Goal: Browse casually: Explore the website without a specific task or goal

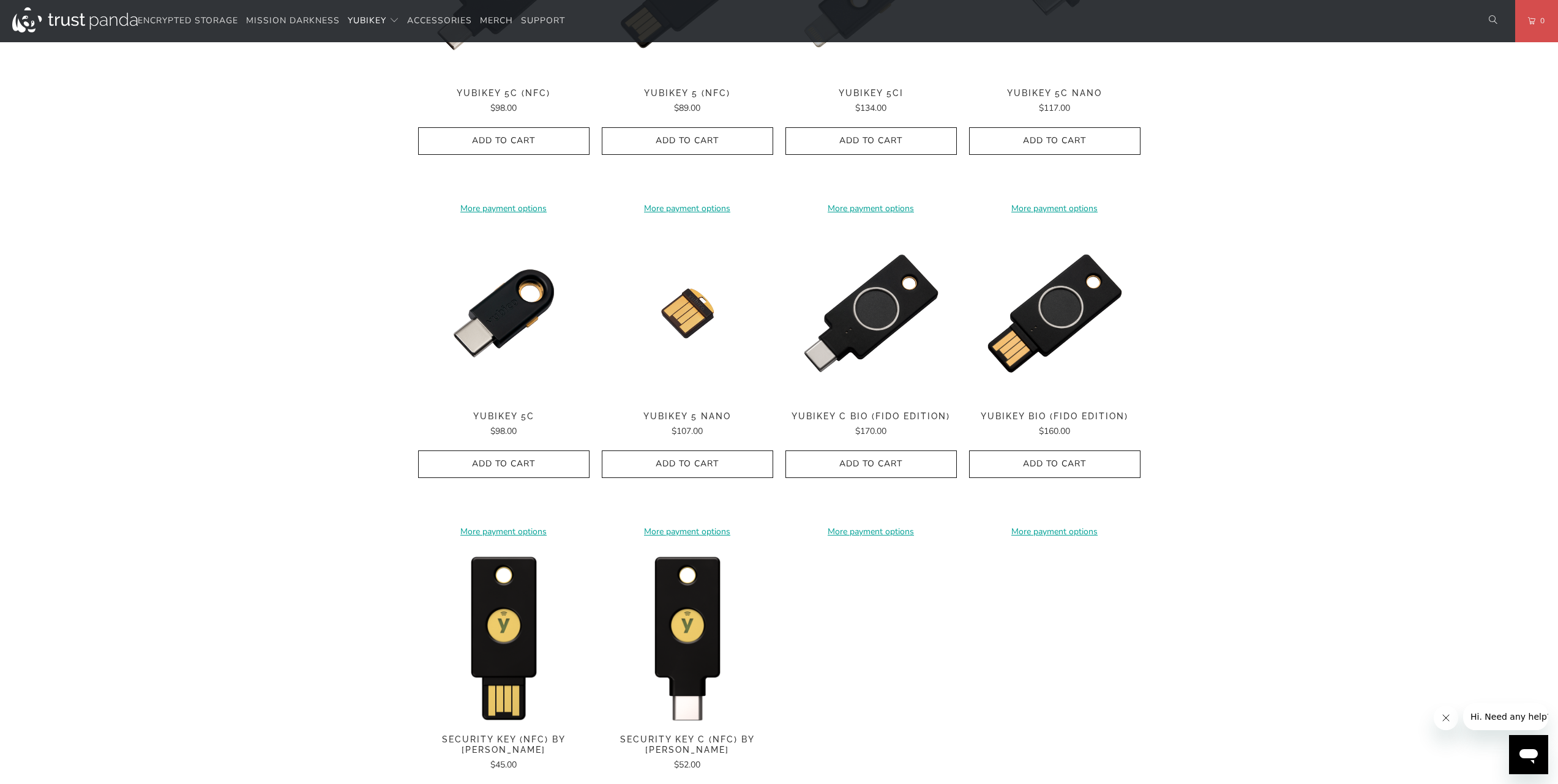
scroll to position [808, 0]
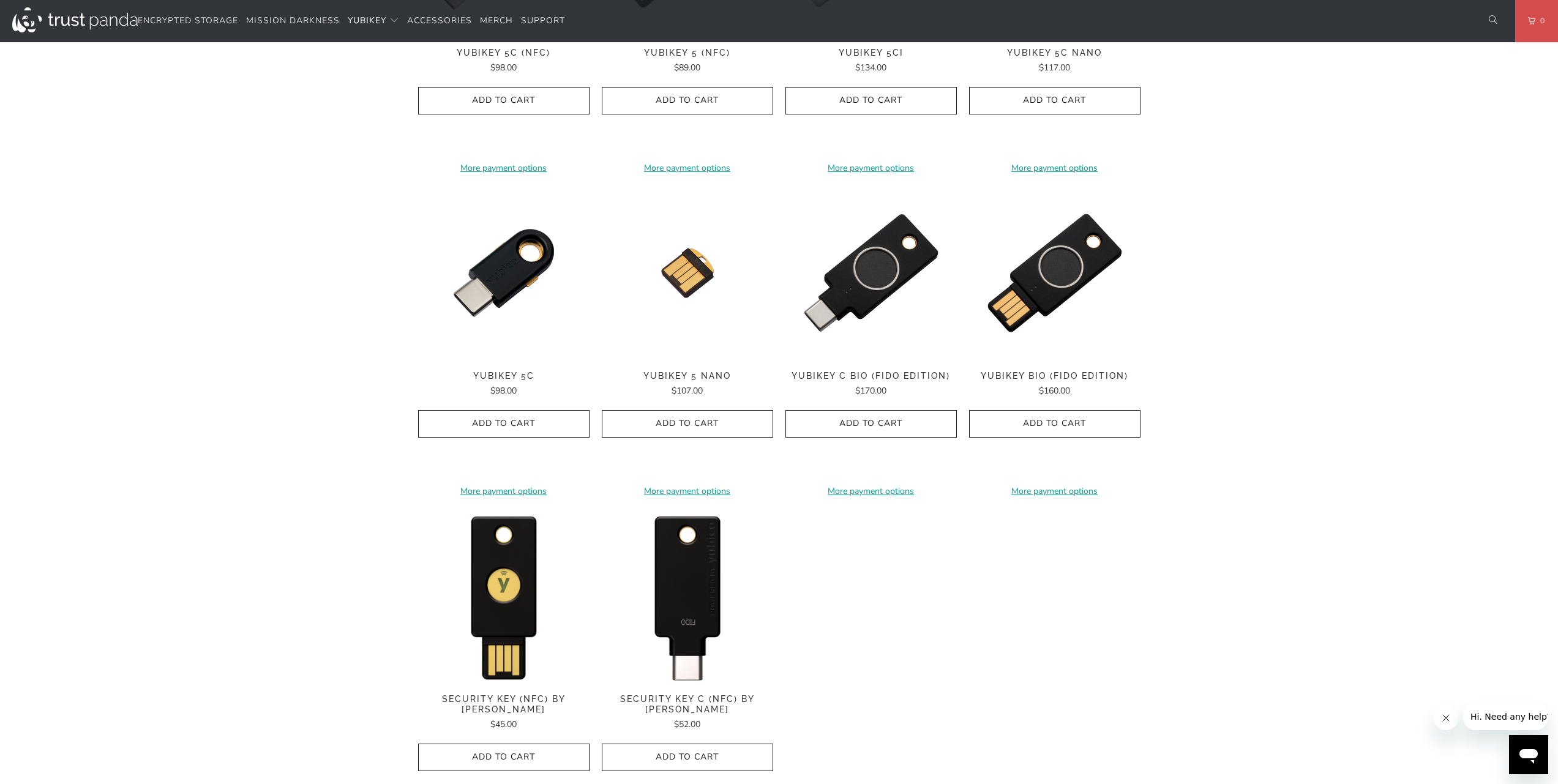
click at [715, 565] on img at bounding box center [687, 596] width 172 height 172
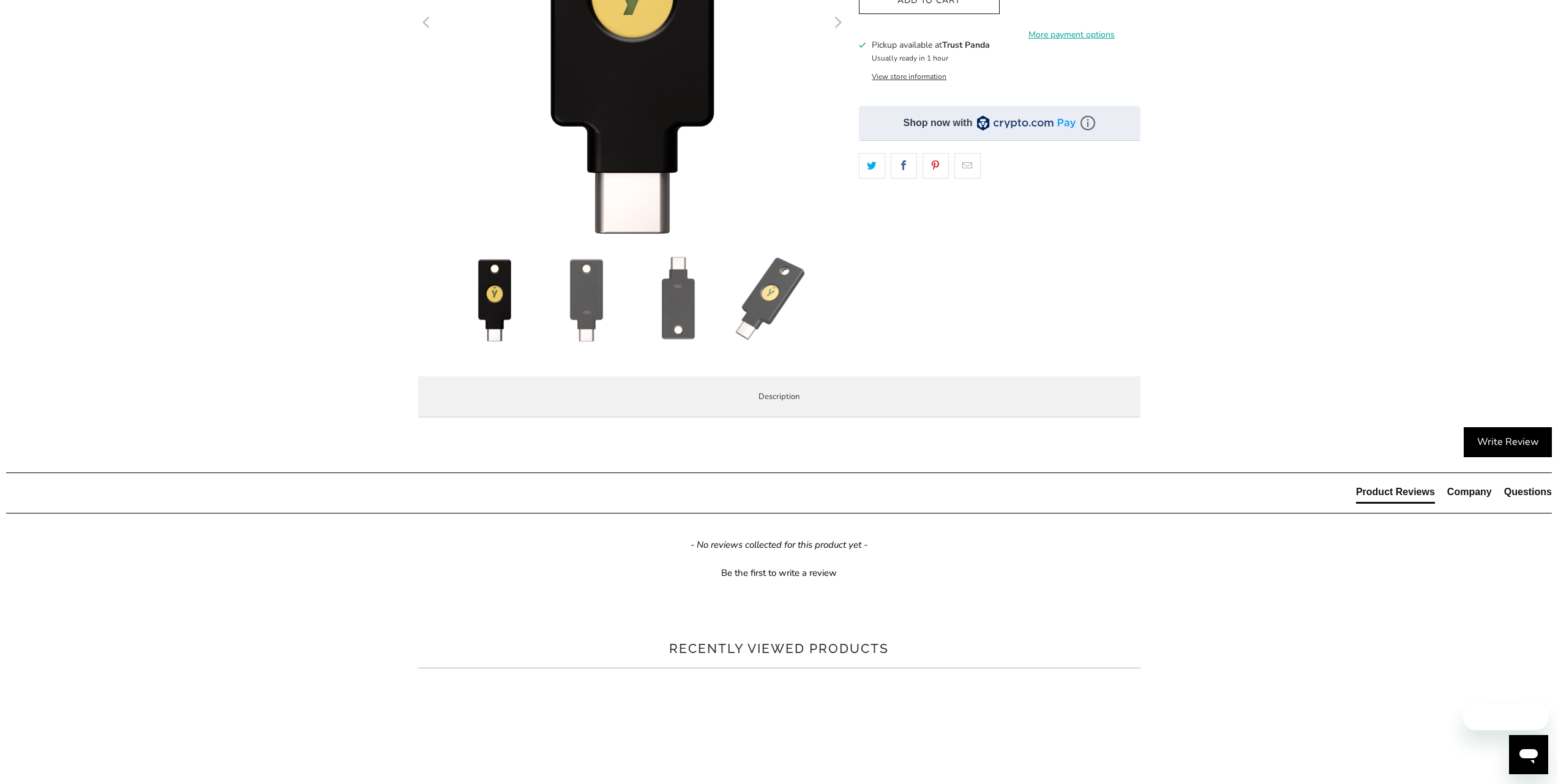
scroll to position [514, 0]
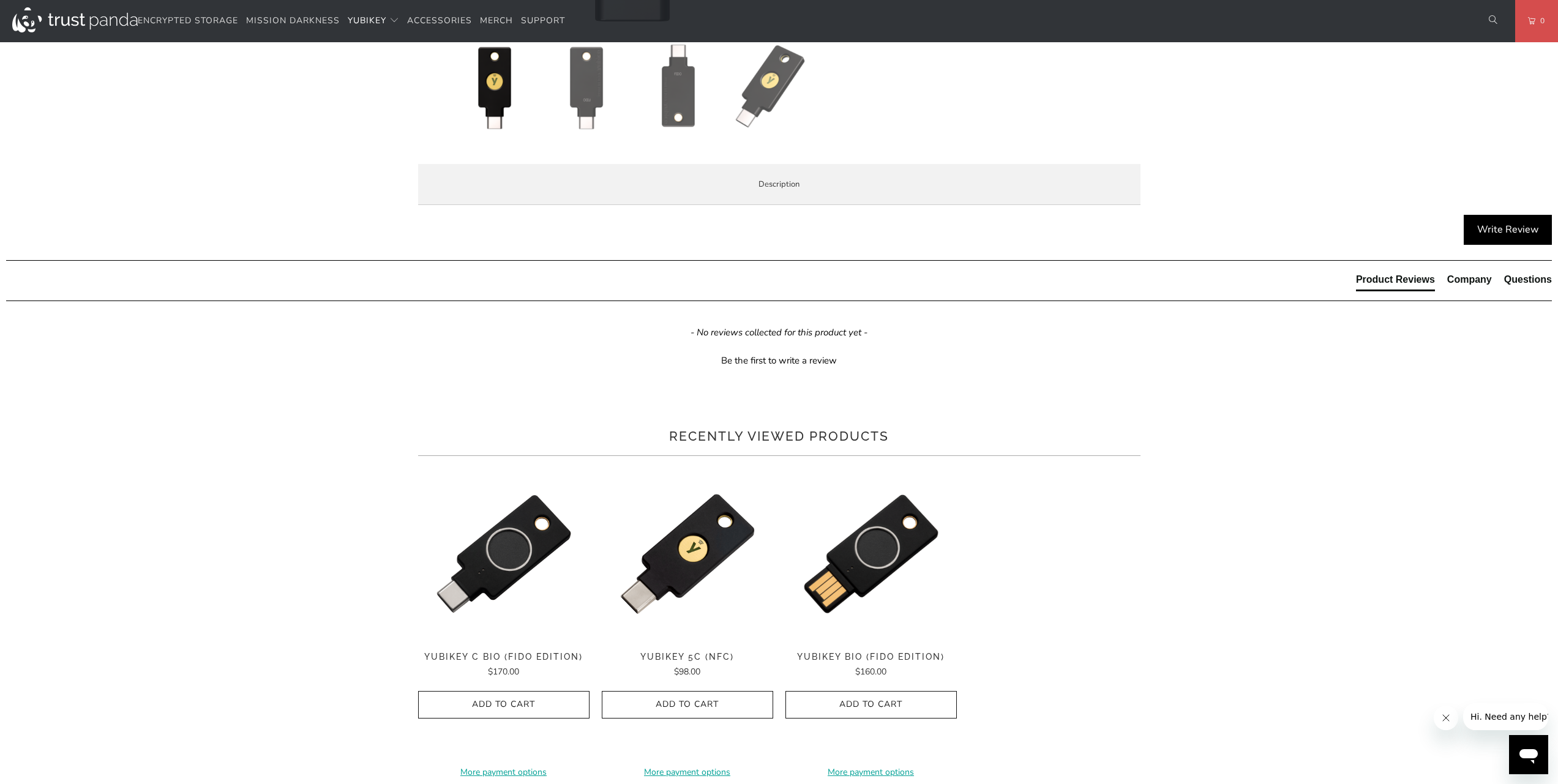
click at [0, 0] on li "Enterprise and Government" at bounding box center [0, 0] width 0 height 0
click at [0, 0] on span "Specifications" at bounding box center [0, 0] width 0 height 0
click at [0, 0] on span "Overview" at bounding box center [0, 0] width 0 height 0
click at [0, 0] on span "Local Service & Support" at bounding box center [0, 0] width 0 height 0
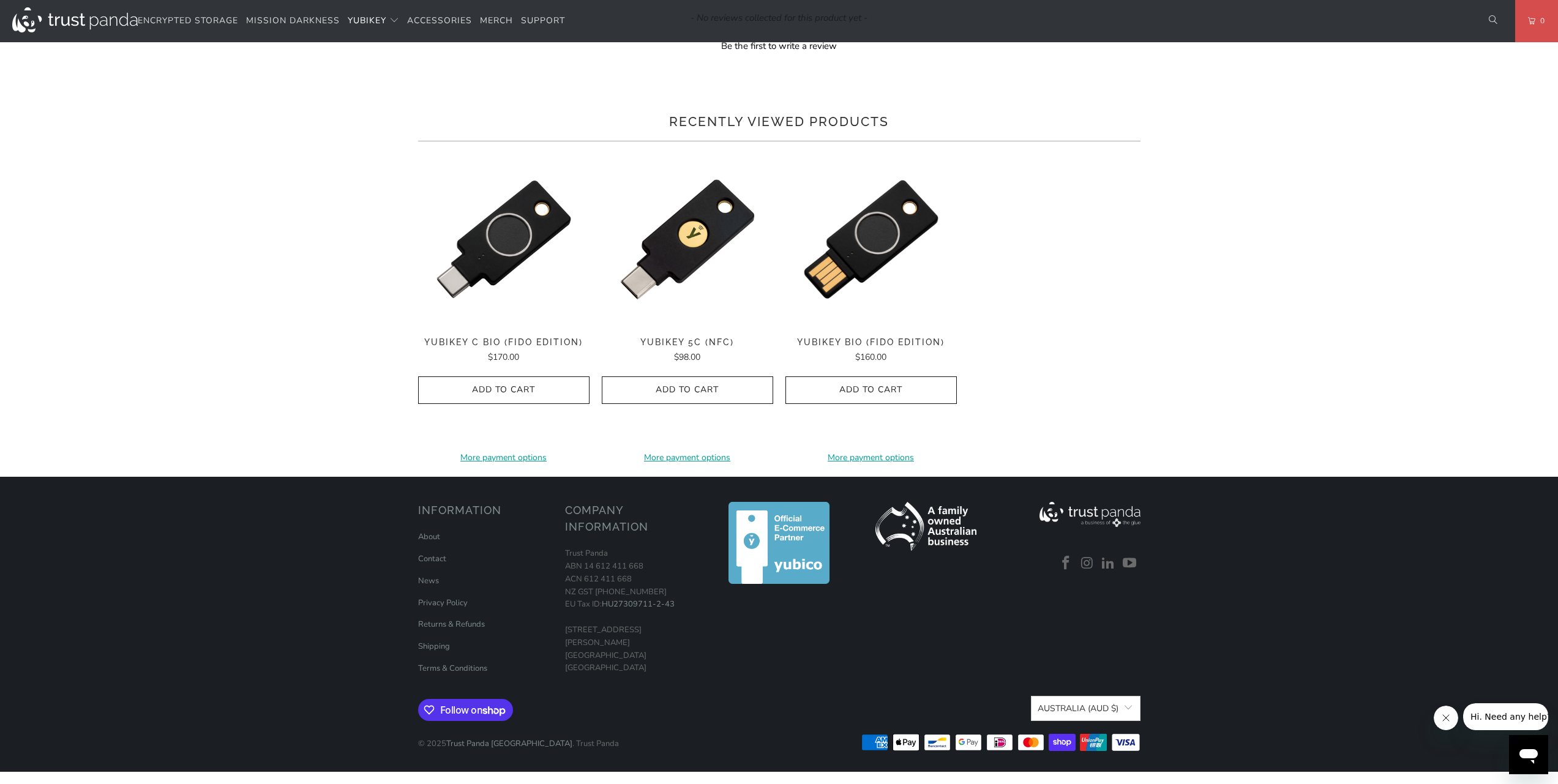
scroll to position [1166, 0]
click at [423, 538] on link "About" at bounding box center [429, 537] width 22 height 11
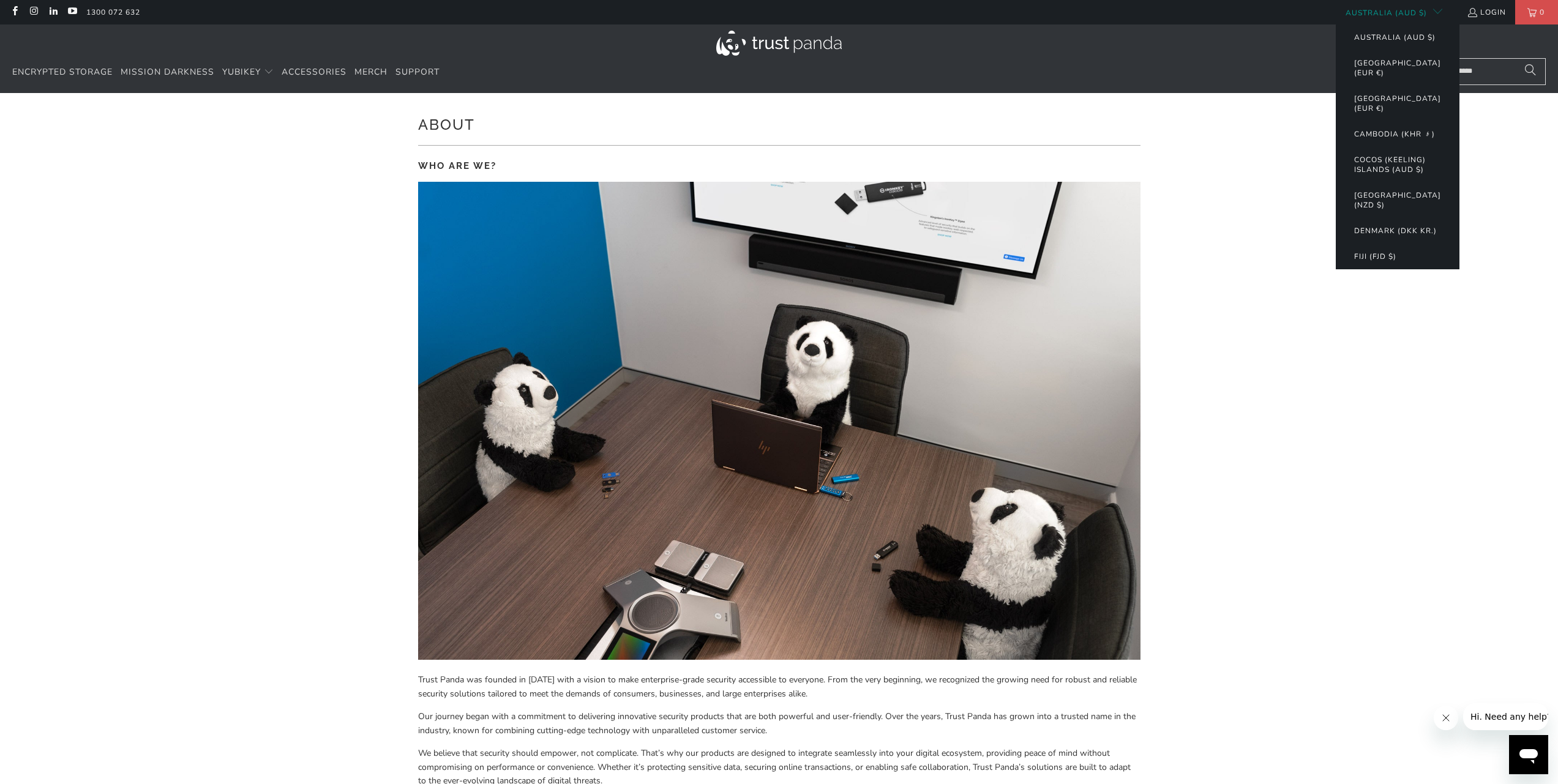
click at [1409, 9] on button "Australia (AUD $)" at bounding box center [1389, 12] width 107 height 25
click at [150, 79] on link "Mission Darkness" at bounding box center [167, 72] width 94 height 28
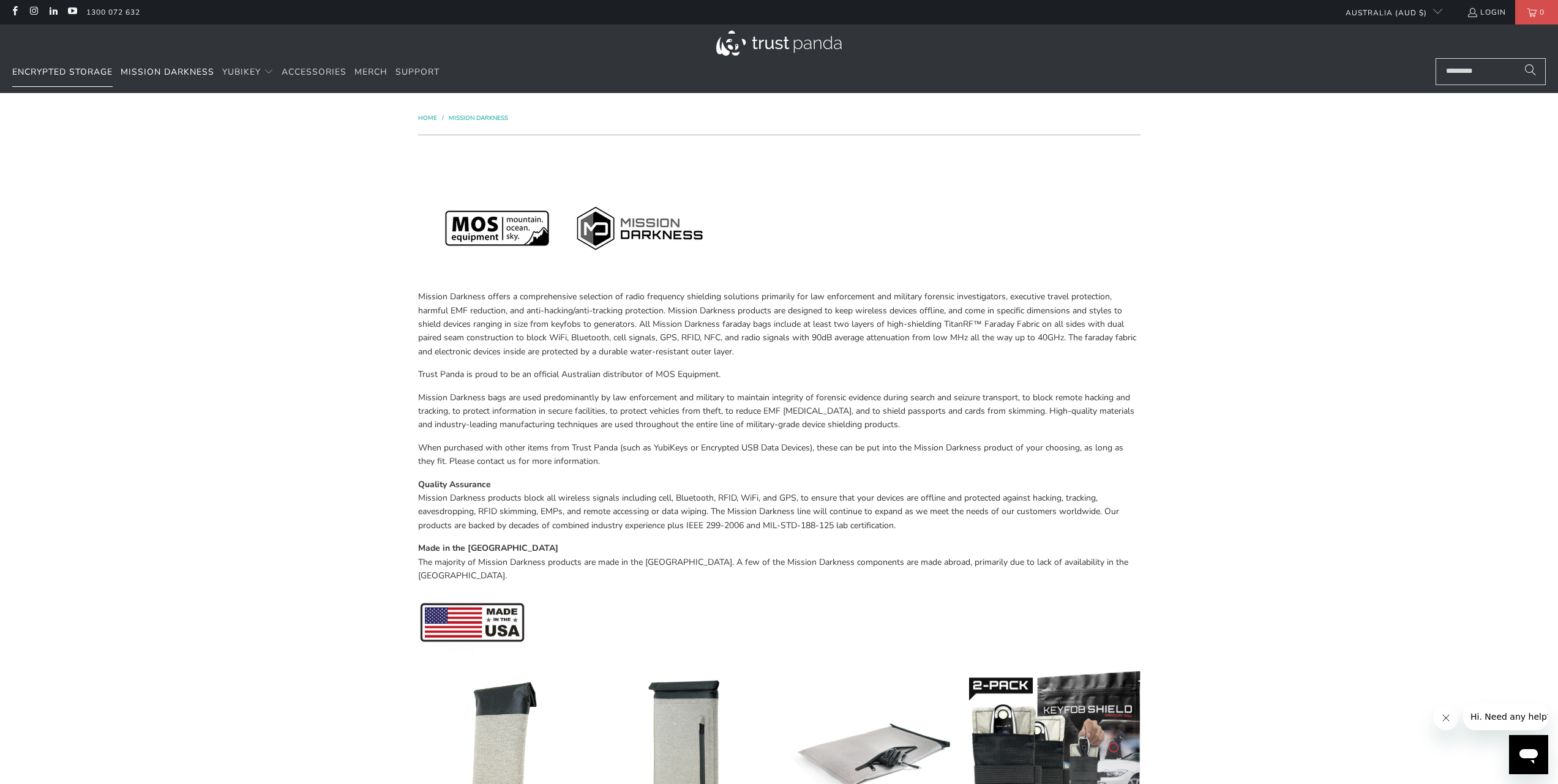
click at [70, 76] on span "Encrypted Storage" at bounding box center [62, 72] width 100 height 12
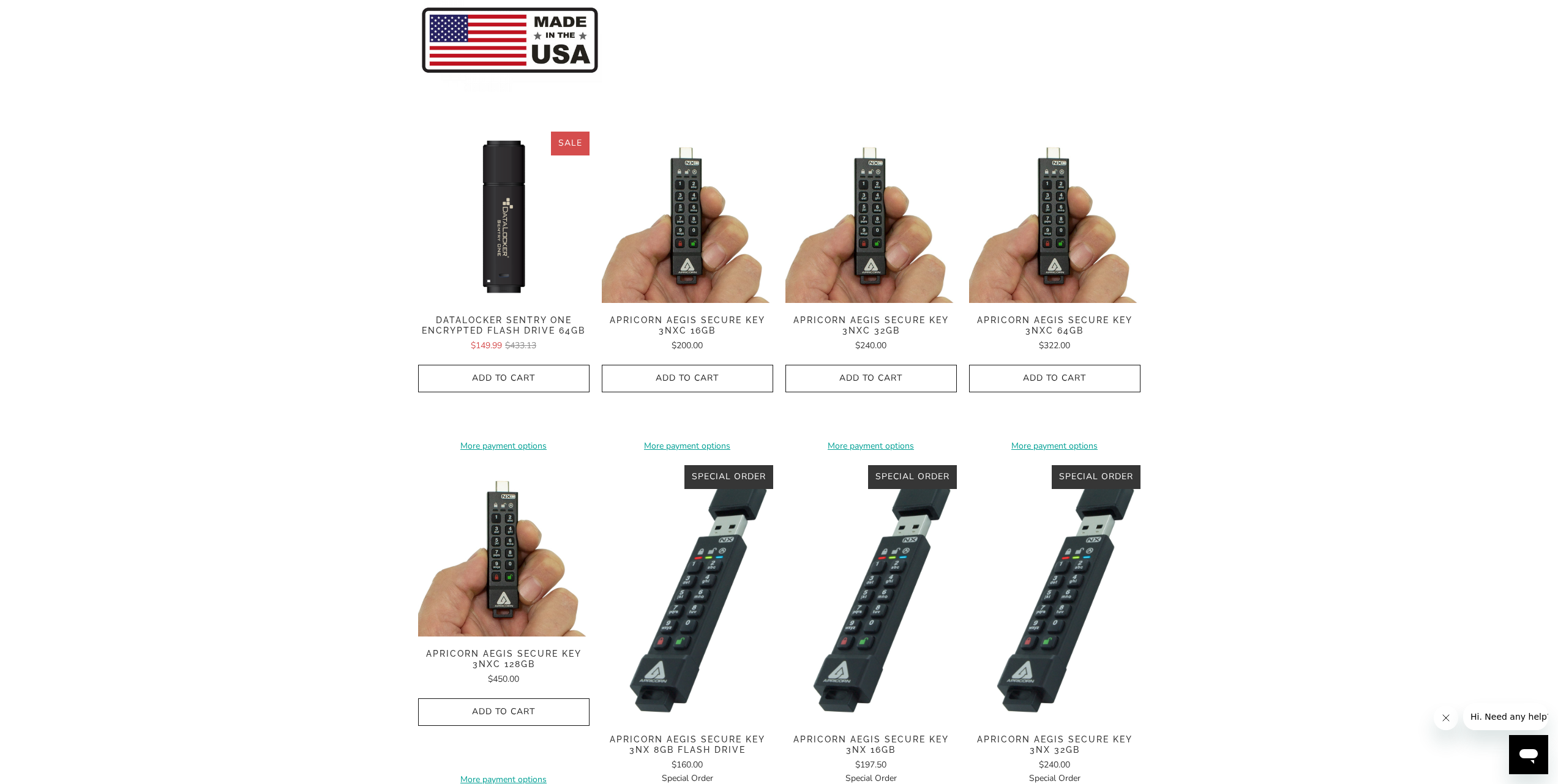
scroll to position [294, 0]
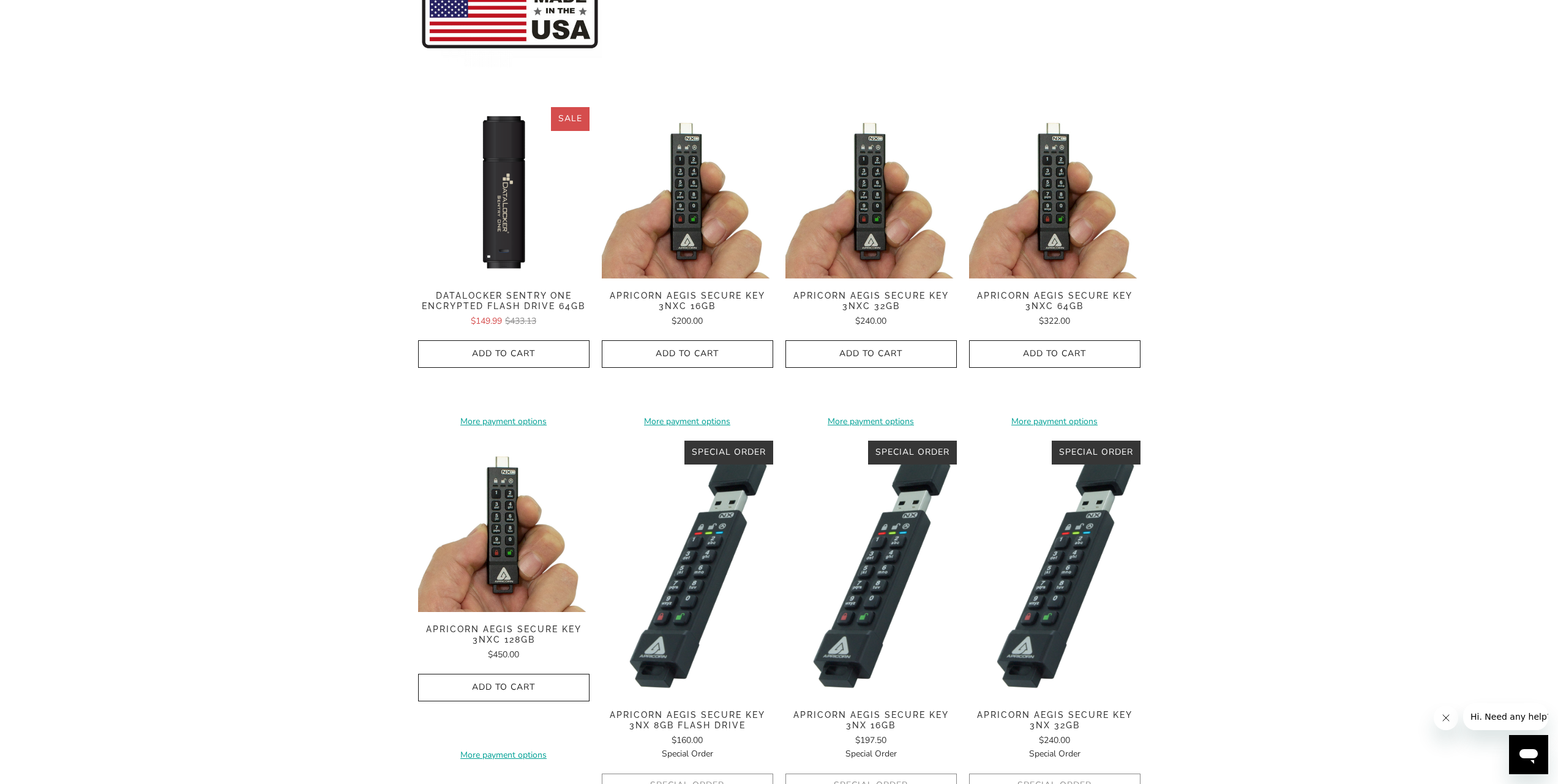
click at [1064, 194] on img at bounding box center [1055, 193] width 172 height 172
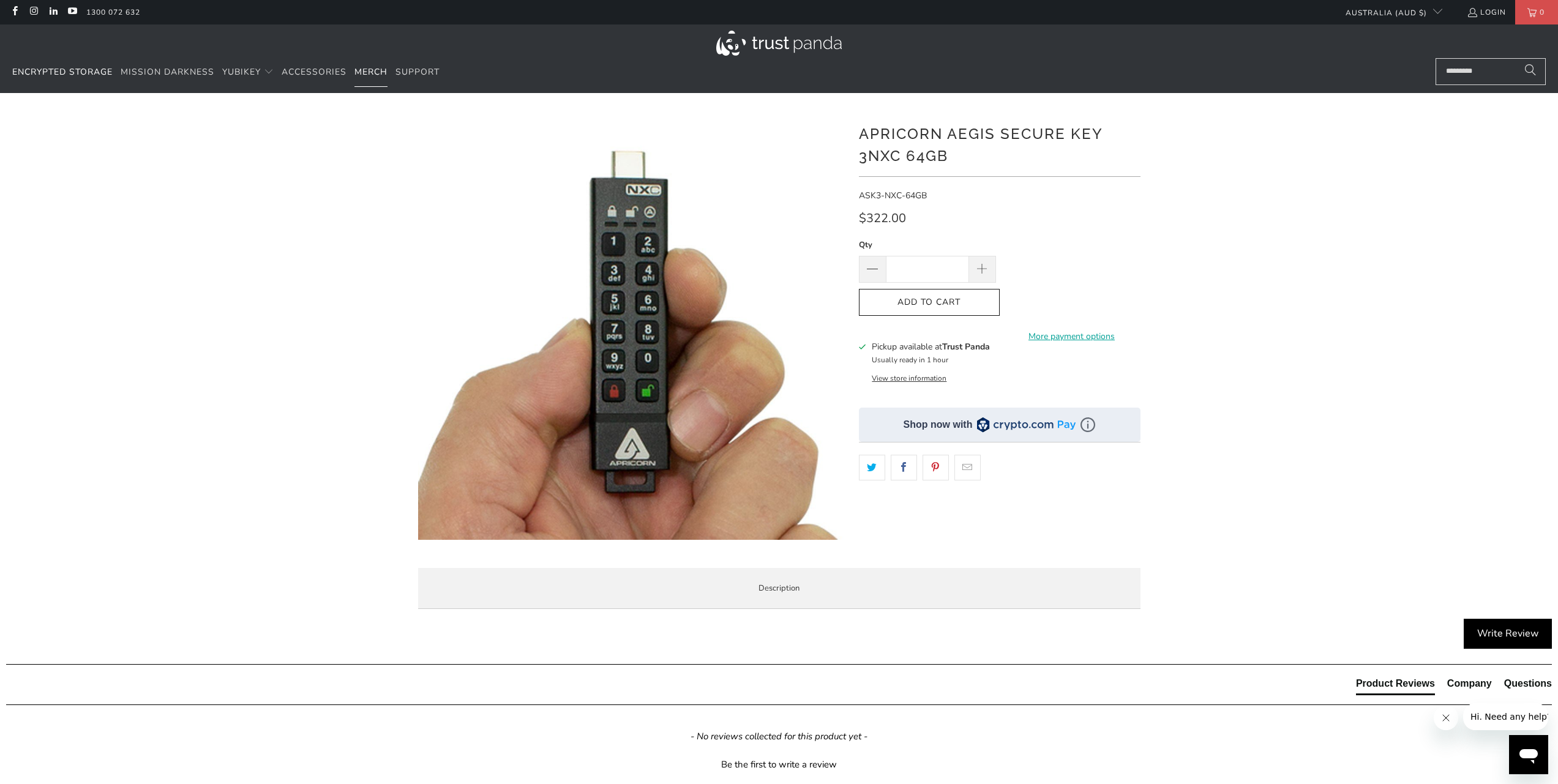
click at [365, 74] on span "Merch" at bounding box center [371, 72] width 33 height 12
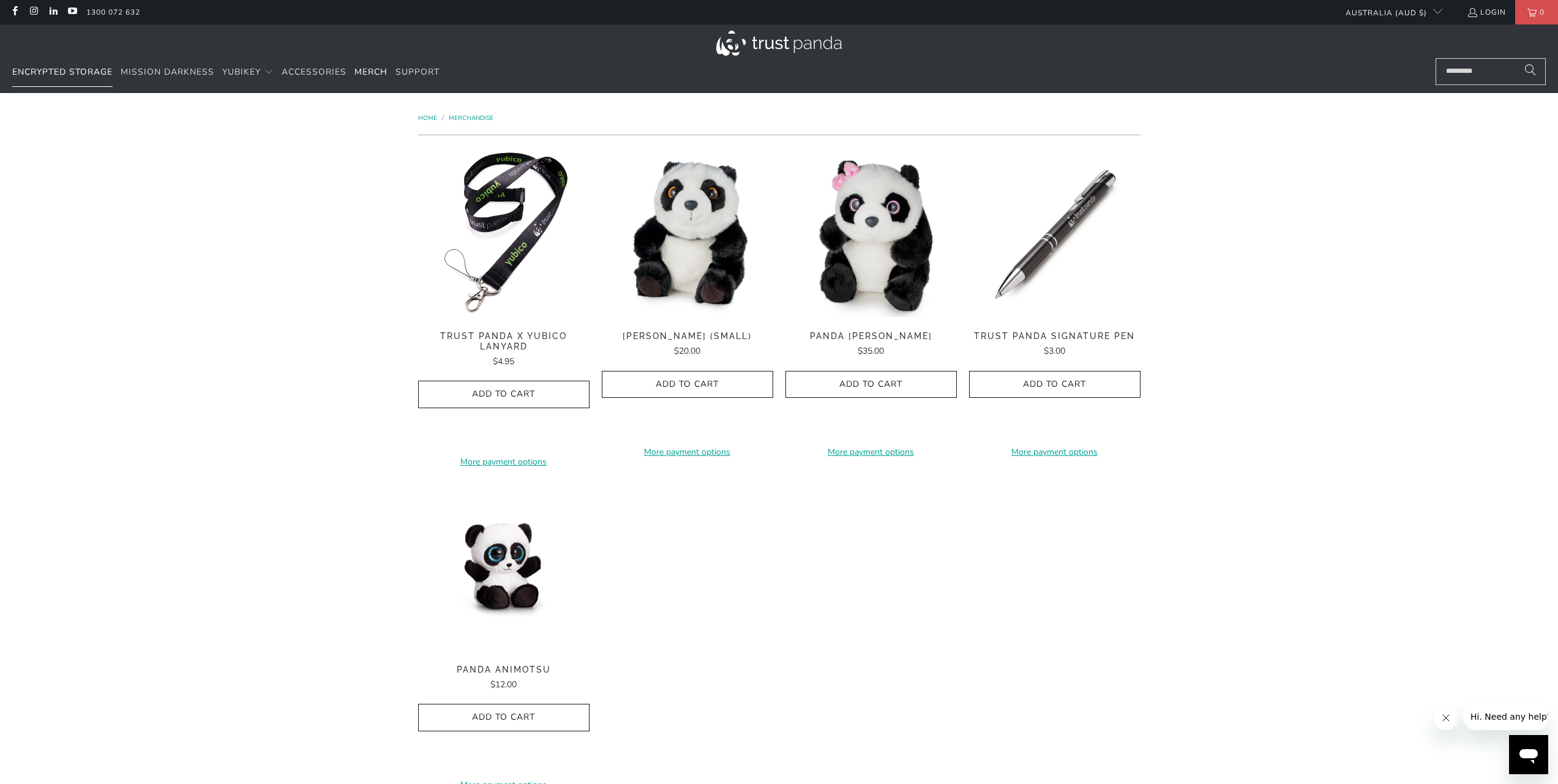
click at [98, 72] on span "Encrypted Storage" at bounding box center [62, 72] width 100 height 12
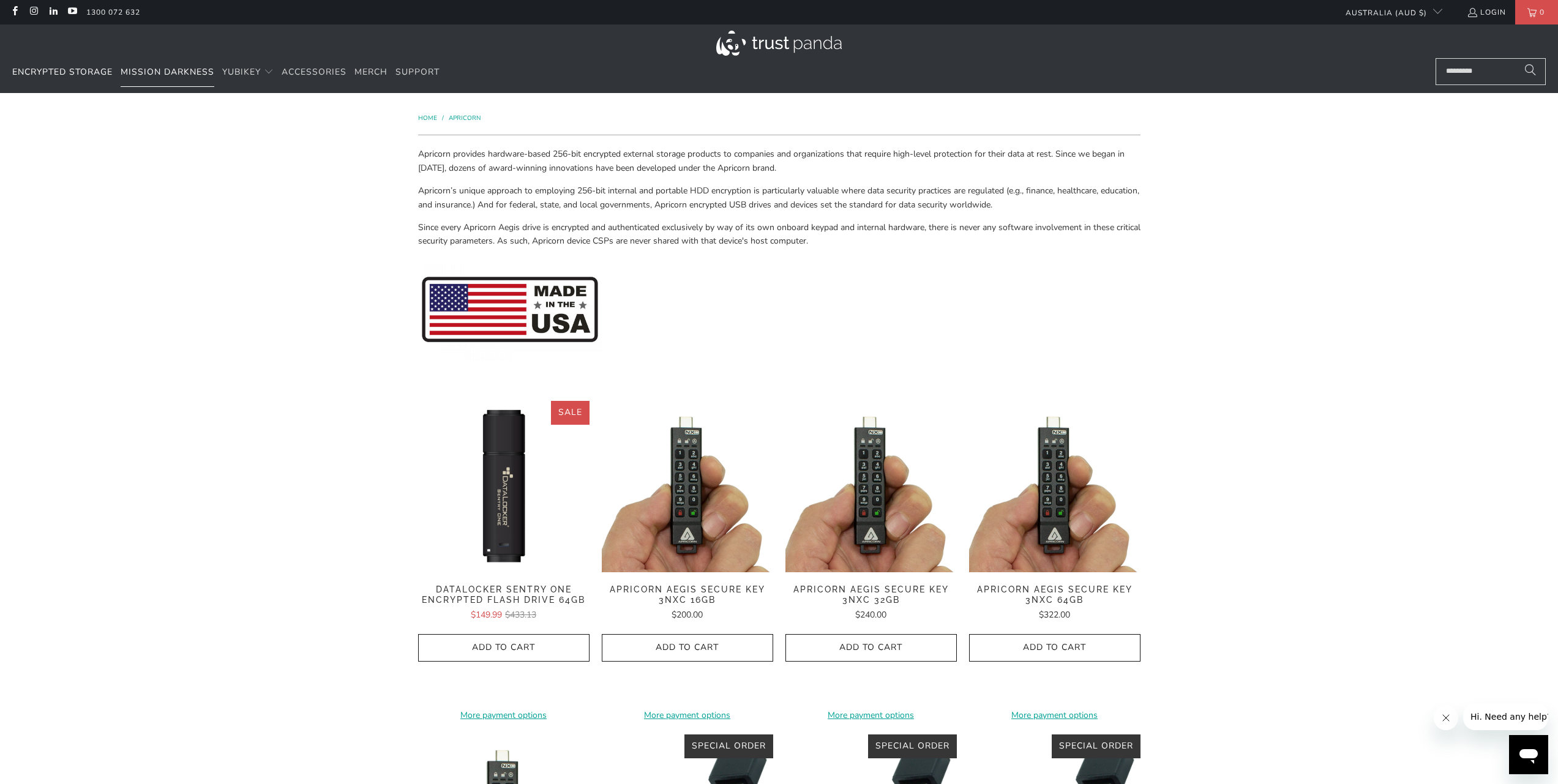
click at [137, 80] on link "Mission Darkness" at bounding box center [167, 72] width 94 height 28
